Goal: Navigation & Orientation: Find specific page/section

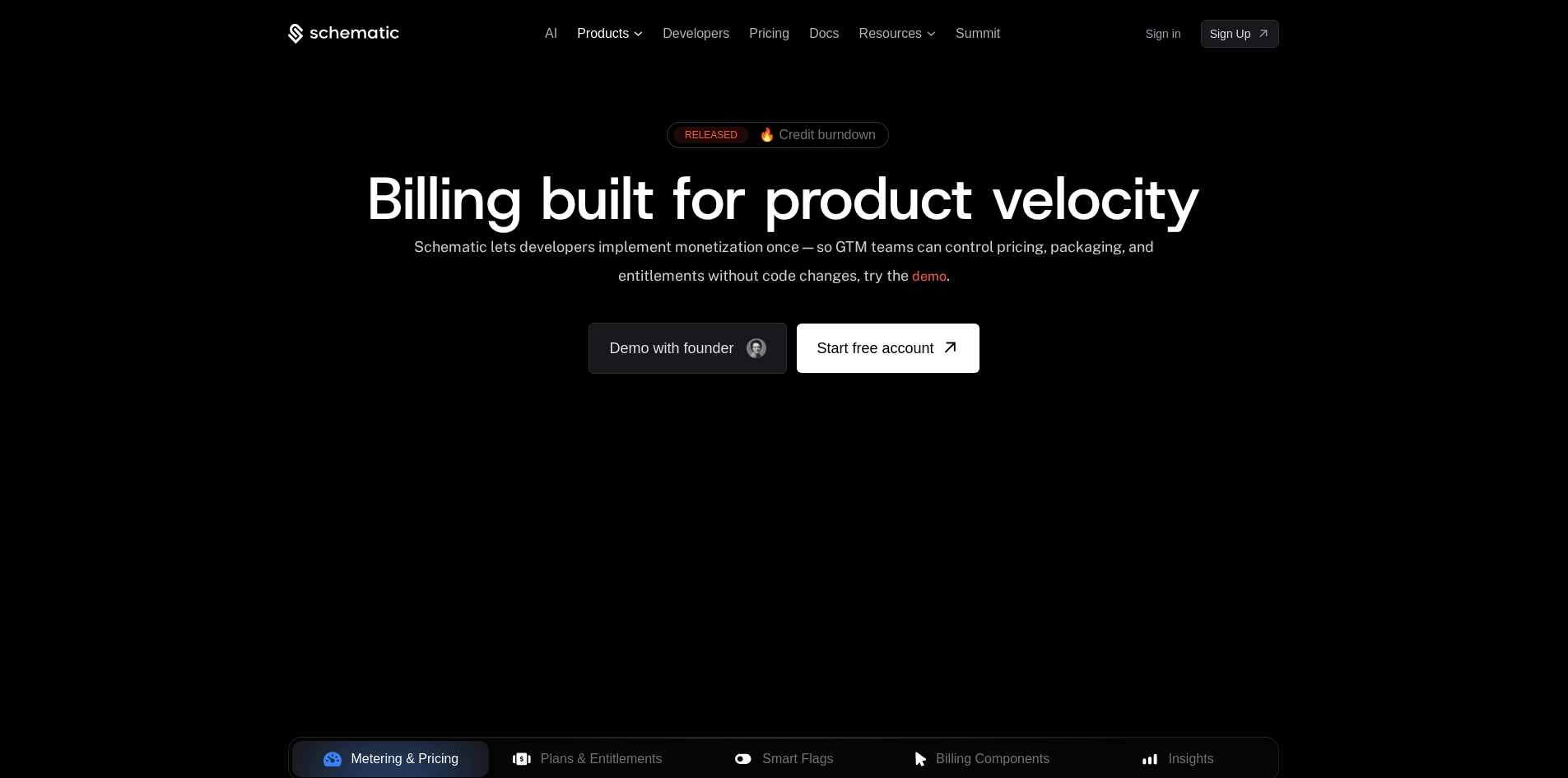
click at [604, 36] on span "Products" at bounding box center [603, 34] width 52 height 15
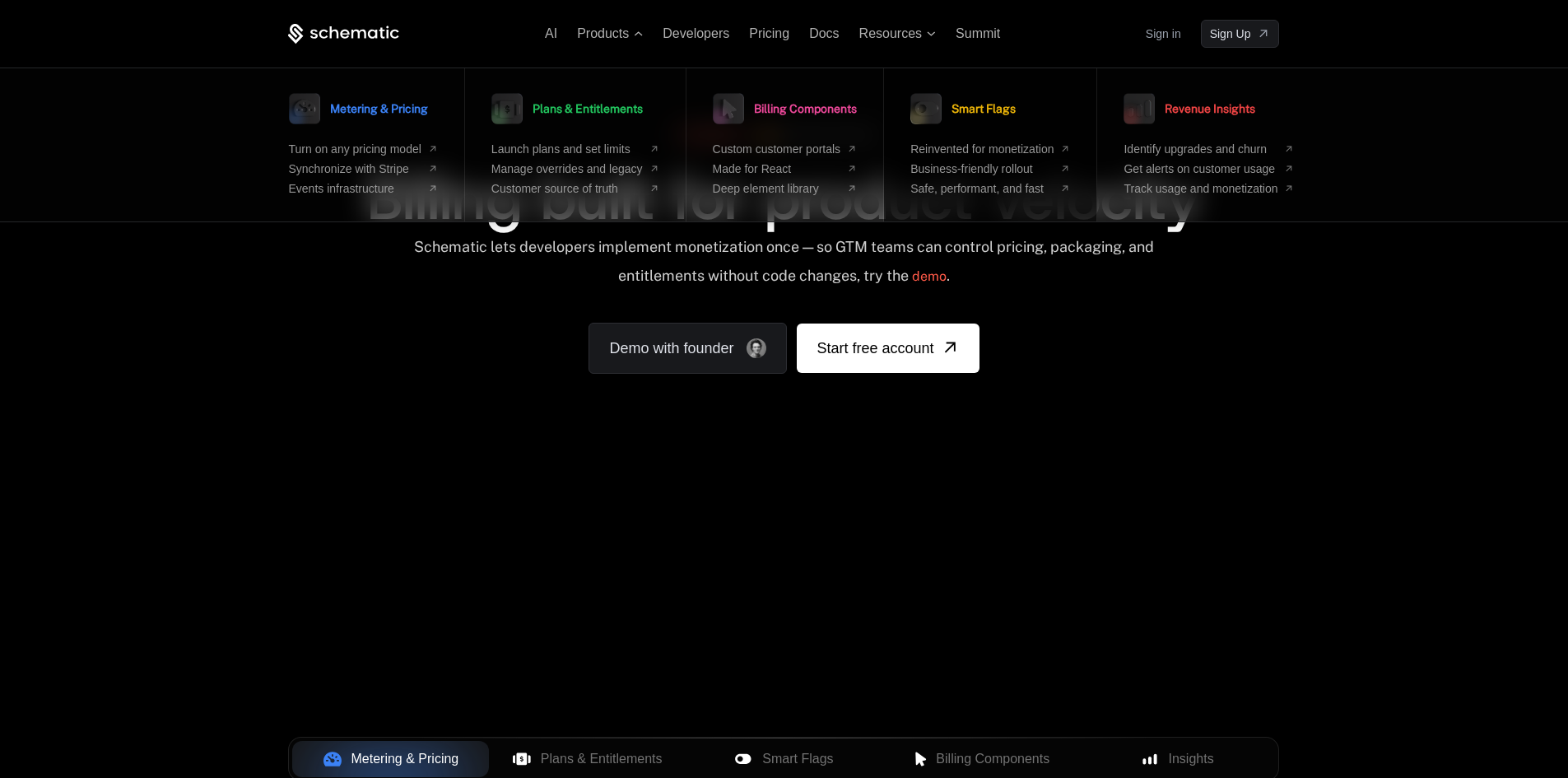
click at [1011, 111] on span "Smart Flags" at bounding box center [983, 109] width 64 height 12
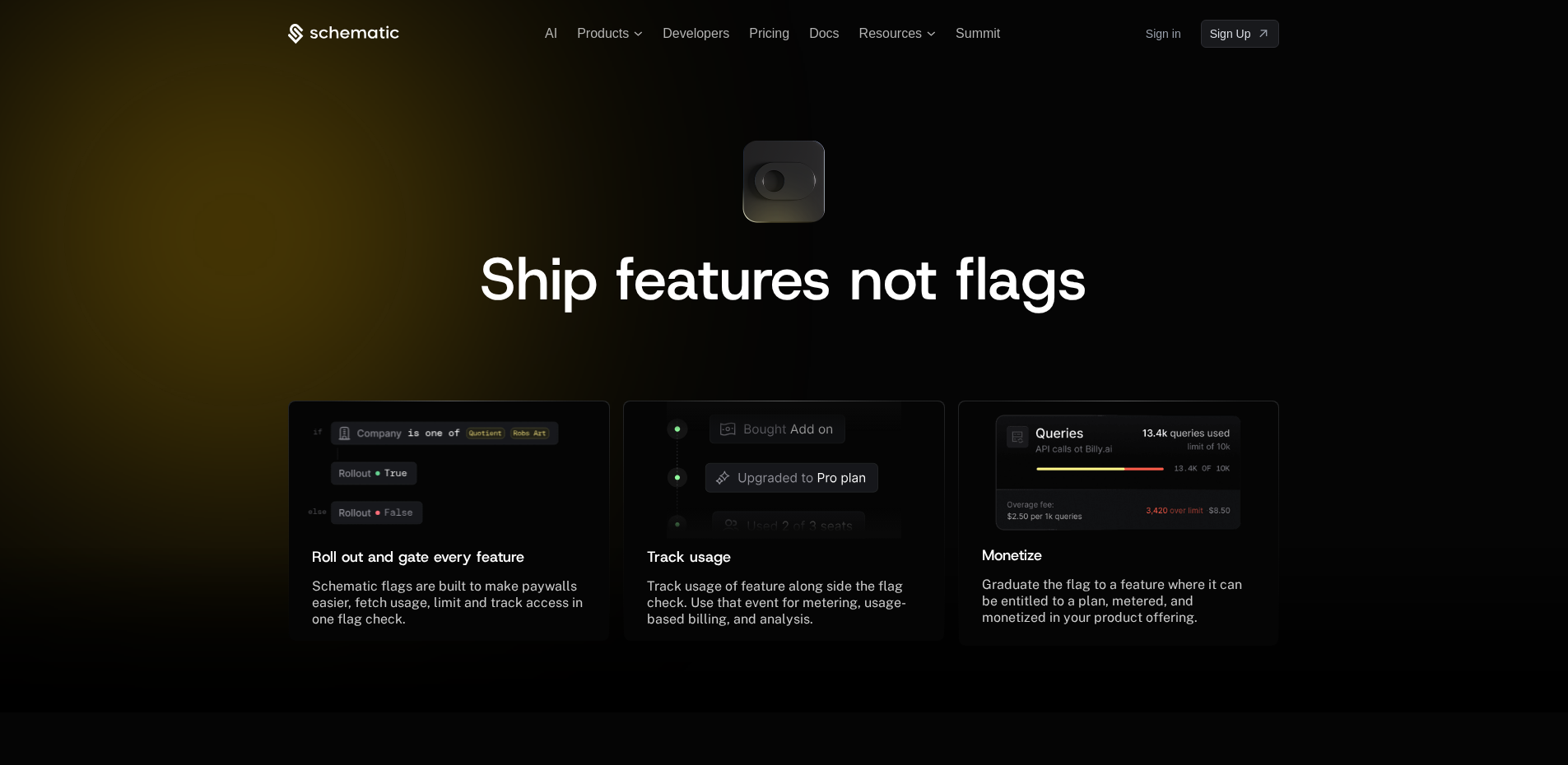
drag, startPoint x: 165, startPoint y: 246, endPoint x: 722, endPoint y: 47, distance: 591.5
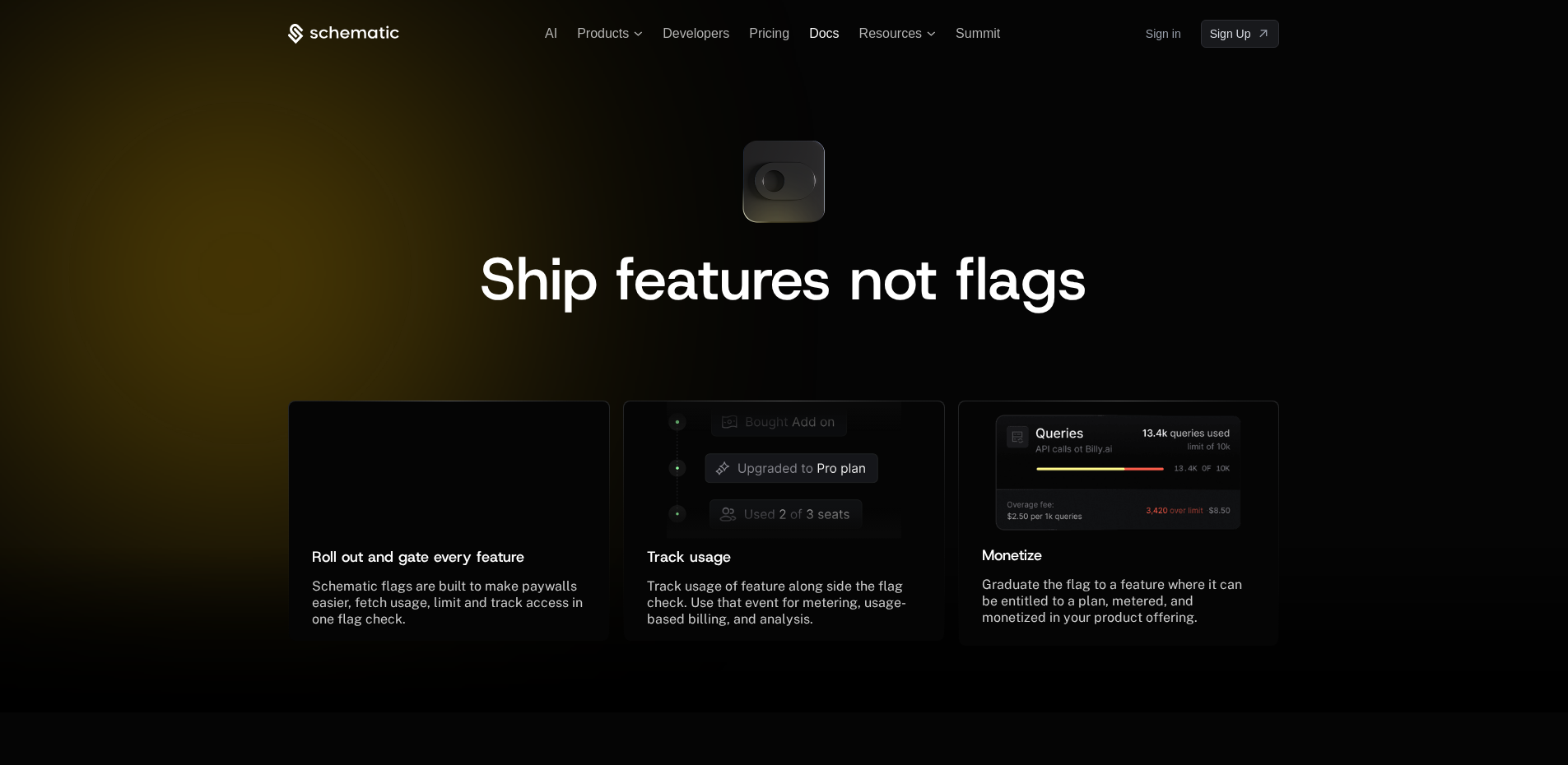
click at [824, 32] on span "Docs" at bounding box center [824, 33] width 30 height 14
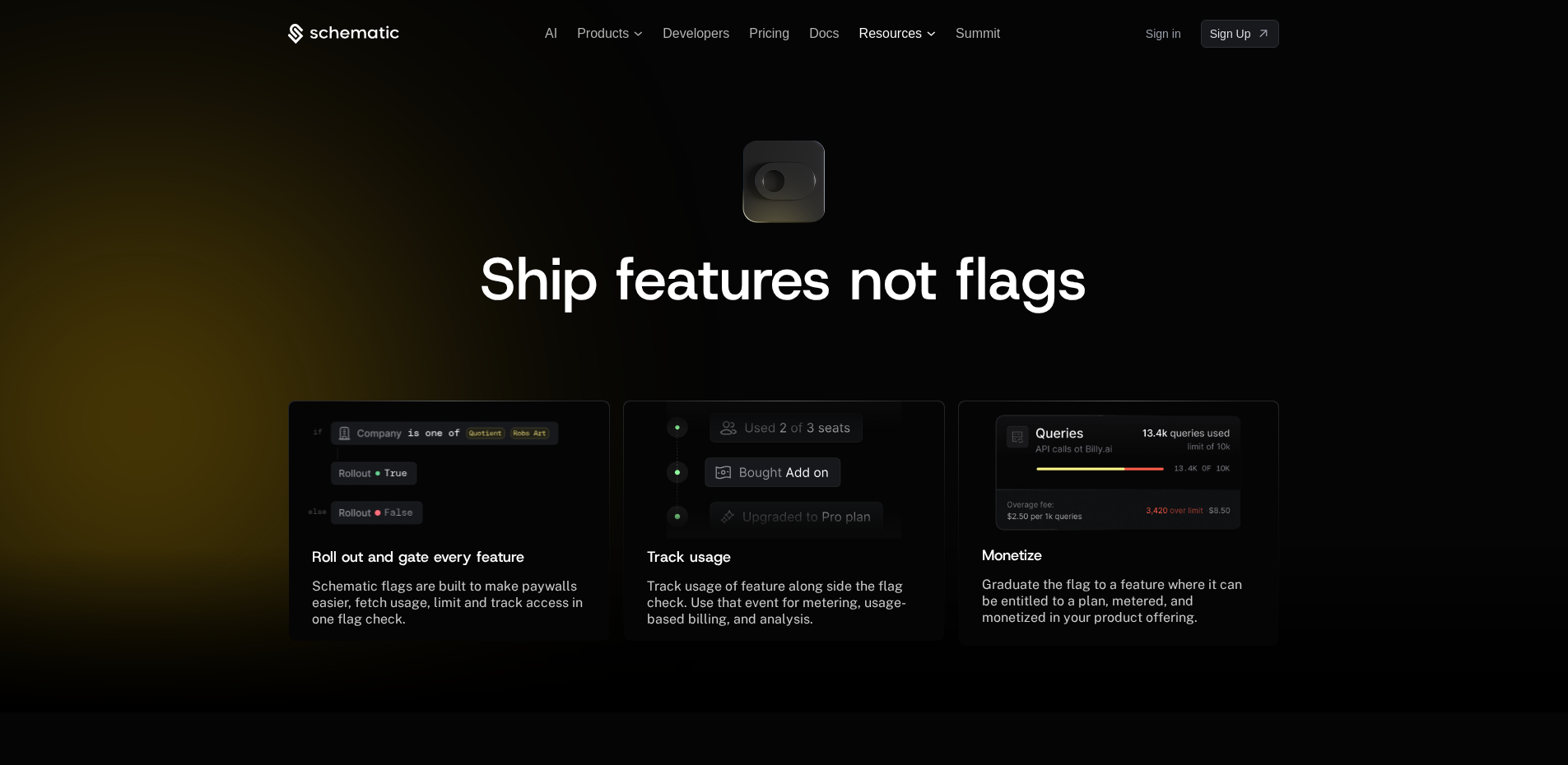
click at [918, 35] on span "Resources" at bounding box center [890, 34] width 62 height 15
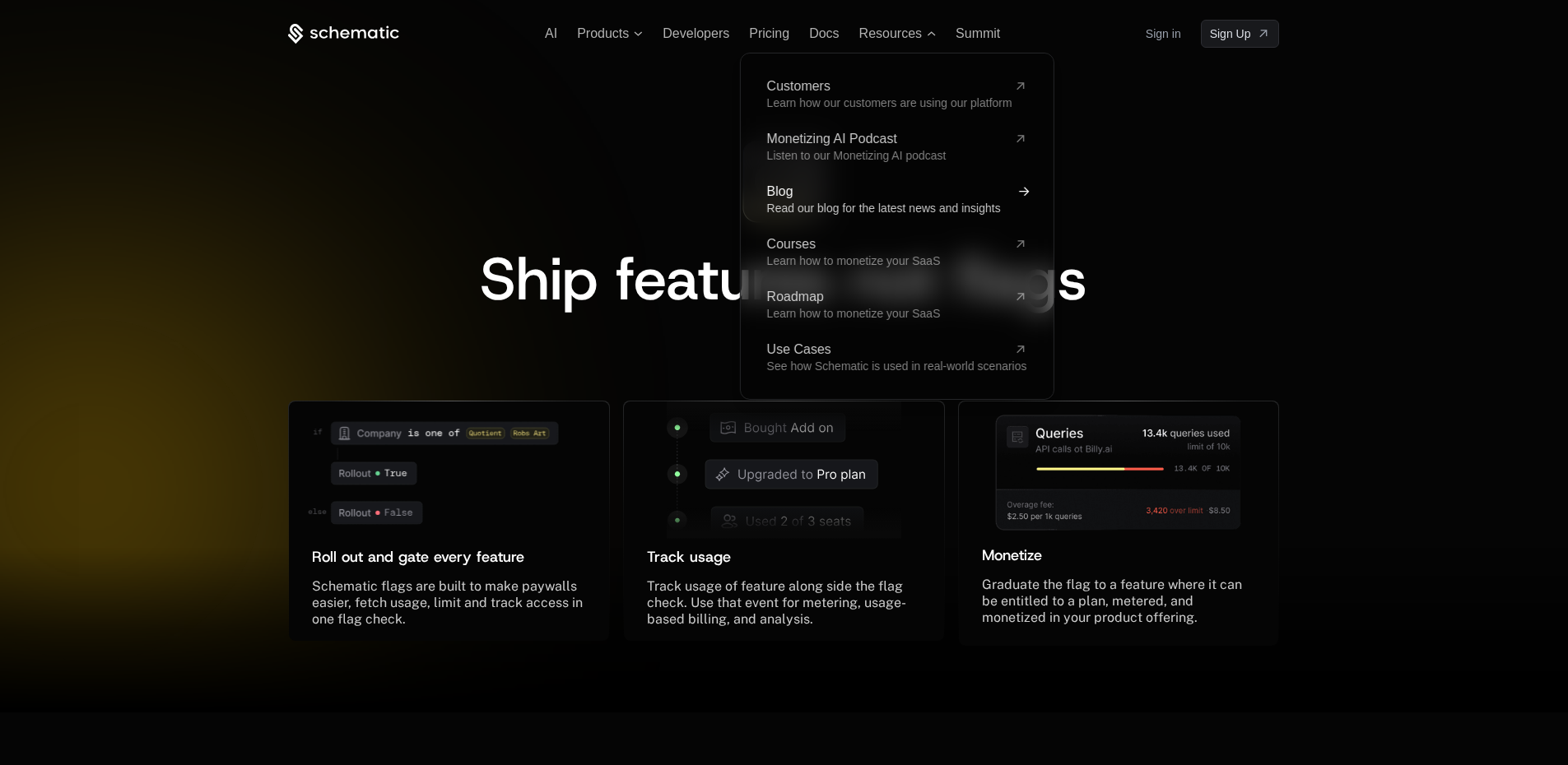
click at [889, 207] on span "Read our blog for the latest news and insights" at bounding box center [883, 208] width 234 height 13
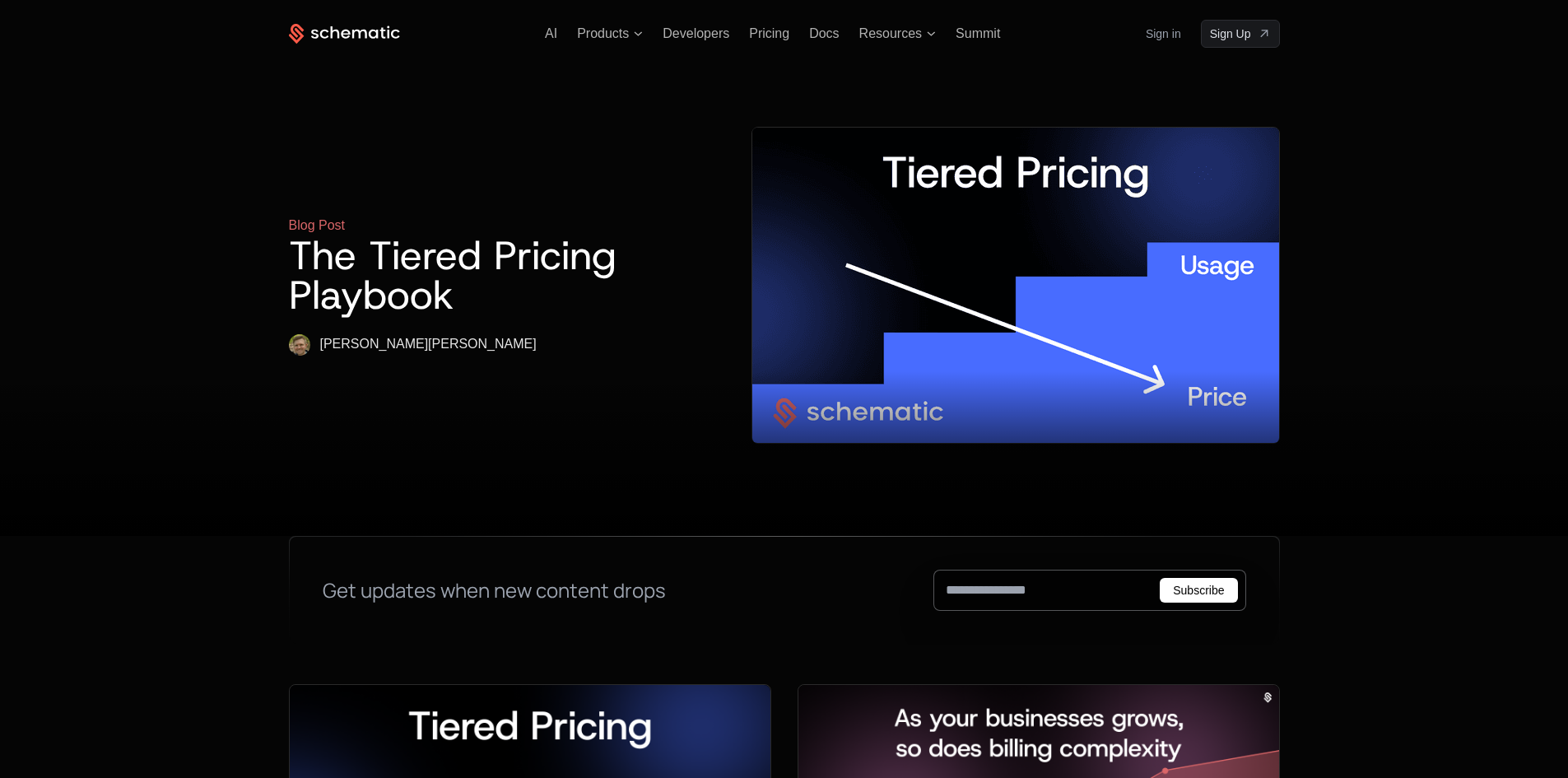
drag, startPoint x: 177, startPoint y: 207, endPoint x: 172, endPoint y: -72, distance: 279.0
click at [856, 37] on ul "AI Products Developers Pricing Docs Resources Summit" at bounding box center [772, 34] width 455 height 15
click at [868, 33] on span "Resources" at bounding box center [890, 34] width 62 height 15
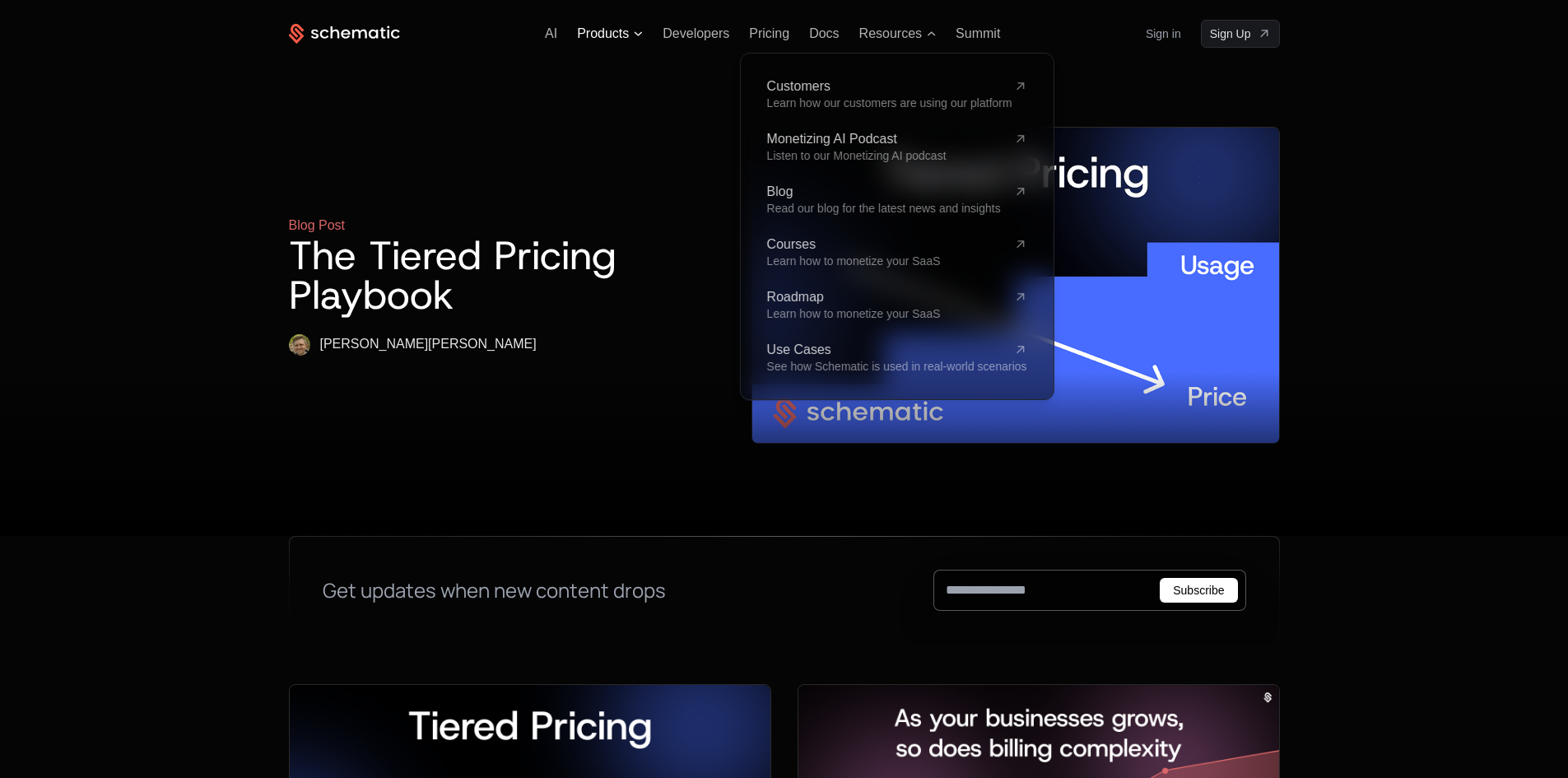
click at [634, 30] on span "Products" at bounding box center [610, 34] width 66 height 15
